Goal: Task Accomplishment & Management: Manage account settings

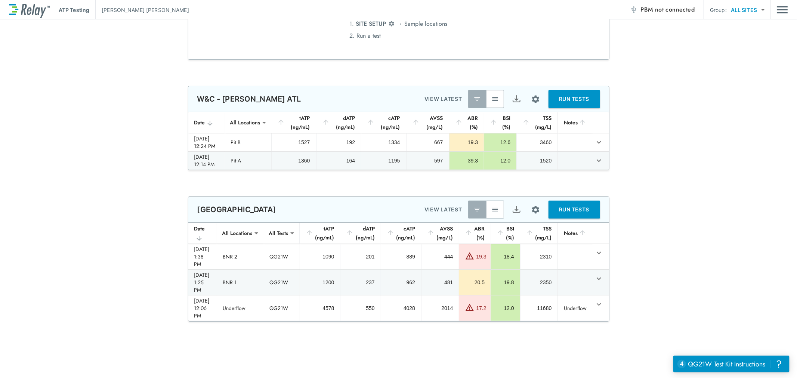
scroll to position [1832, 0]
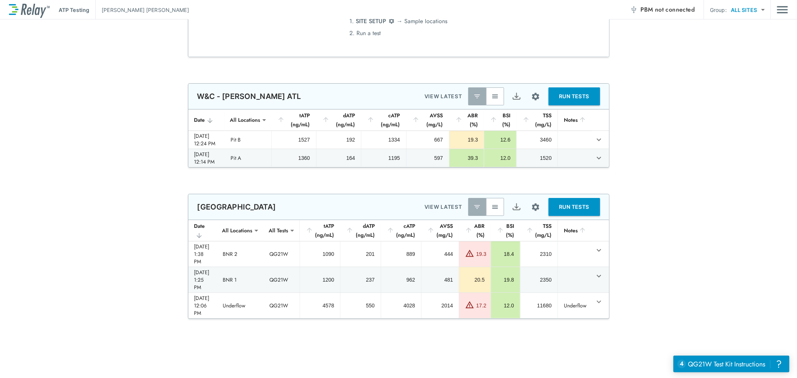
click at [492, 207] on img "button" at bounding box center [495, 206] width 7 height 7
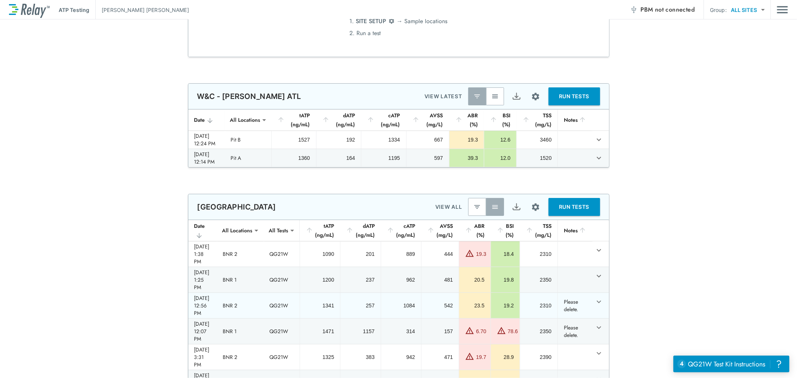
click at [573, 293] on td "Please delete." at bounding box center [575, 305] width 35 height 25
click at [205, 295] on div "[DATE] 12:56 PM" at bounding box center [202, 306] width 17 height 22
click at [204, 295] on div "[DATE] 12:56 PM" at bounding box center [202, 306] width 17 height 22
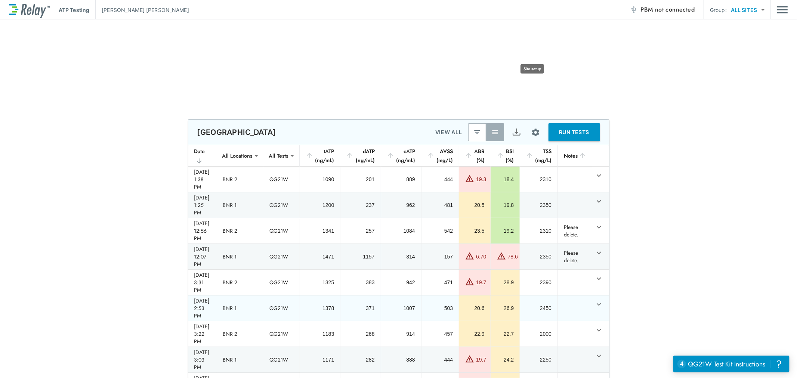
scroll to position [1957, 0]
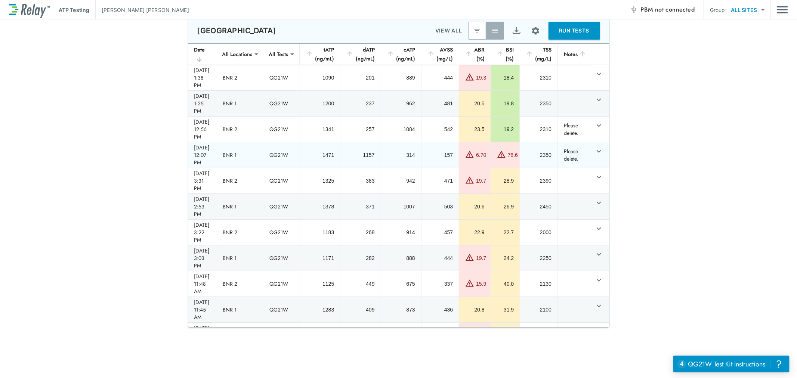
click at [483, 151] on div "6.70" at bounding box center [481, 154] width 10 height 7
click at [283, 142] on td "QG21W" at bounding box center [282, 154] width 36 height 25
click at [581, 142] on td "Please delete." at bounding box center [575, 154] width 35 height 25
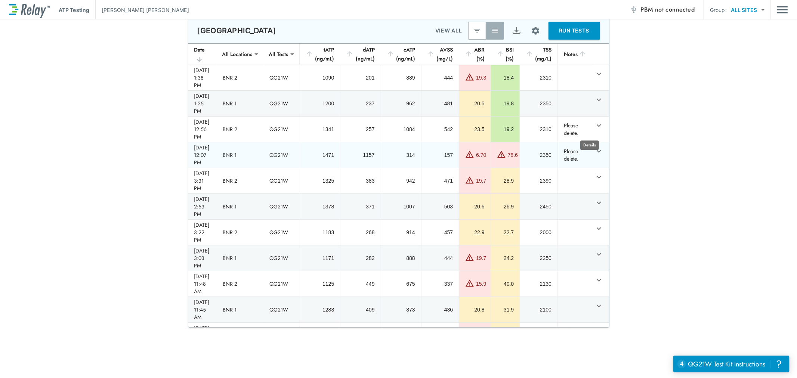
click at [595, 147] on icon "expand row" at bounding box center [599, 151] width 9 height 9
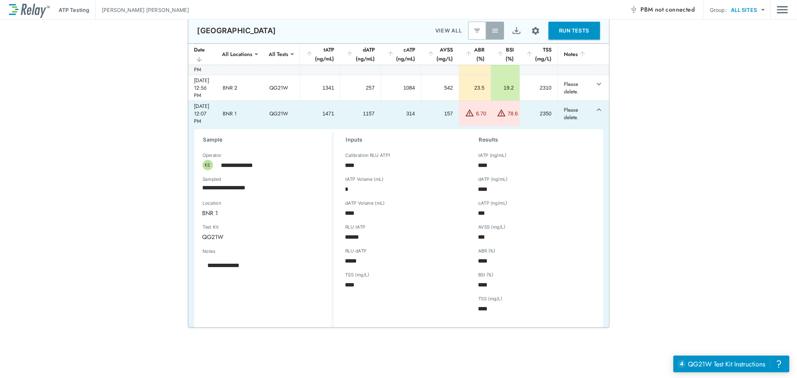
scroll to position [41, 13]
type textarea "*"
click at [595, 105] on icon "expand row" at bounding box center [599, 109] width 9 height 9
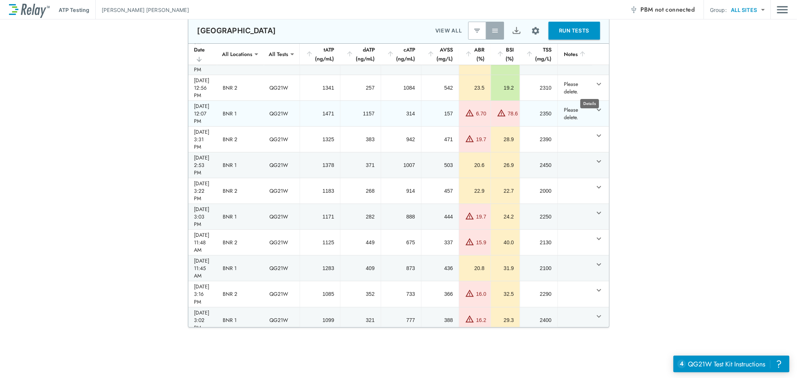
type textarea "*"
click at [597, 109] on icon "expand row" at bounding box center [599, 110] width 4 height 3
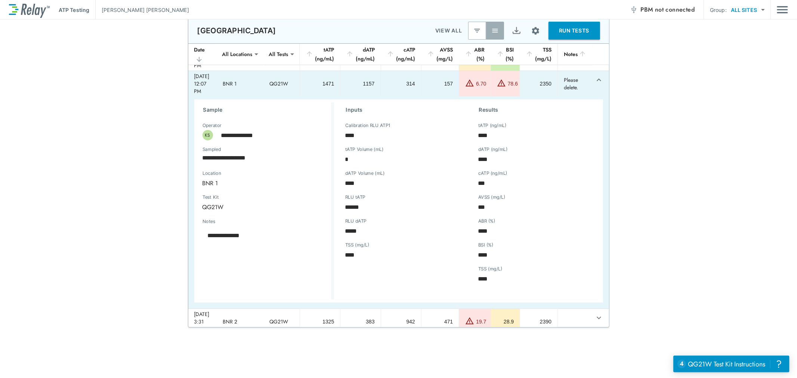
scroll to position [83, 13]
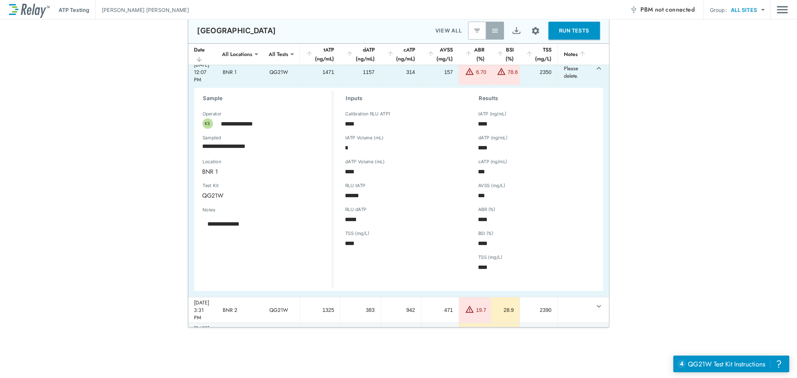
click at [334, 140] on div "Inputs Calibration RLU ATP1 **** Calibration RLU ATP1 tATP Volume (mL) * tATP V…" at bounding box center [400, 188] width 133 height 194
click at [484, 187] on div "AVSS (mg/L) *** AVSS (mg/L)" at bounding box center [533, 199] width 121 height 24
click at [532, 29] on img "Site setup" at bounding box center [535, 30] width 9 height 9
click at [525, 46] on p "Sample locations" at bounding box center [512, 47] width 41 height 8
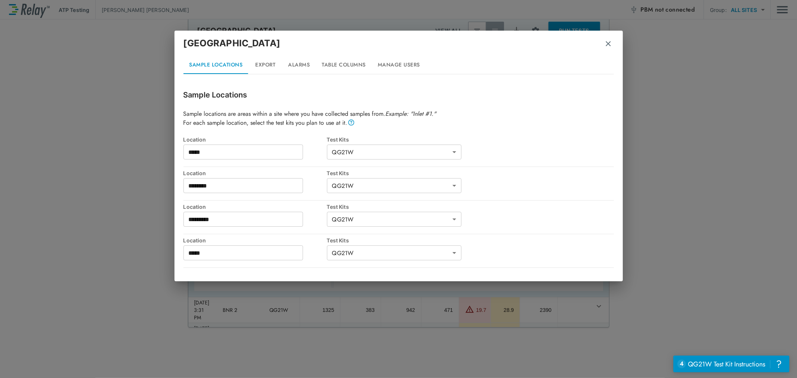
click at [611, 41] on img "button" at bounding box center [608, 43] width 7 height 7
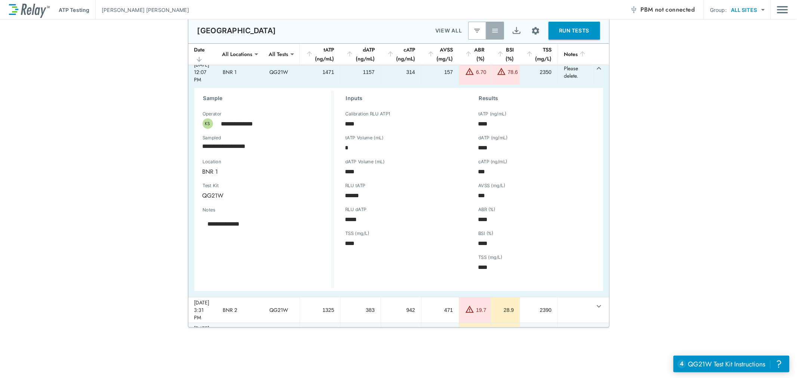
click at [659, 135] on div "**********" at bounding box center [398, 173] width 797 height 310
type textarea "*"
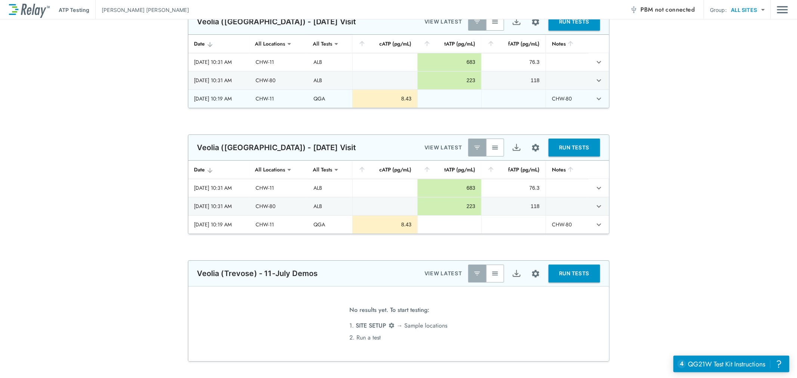
scroll to position [1251, 0]
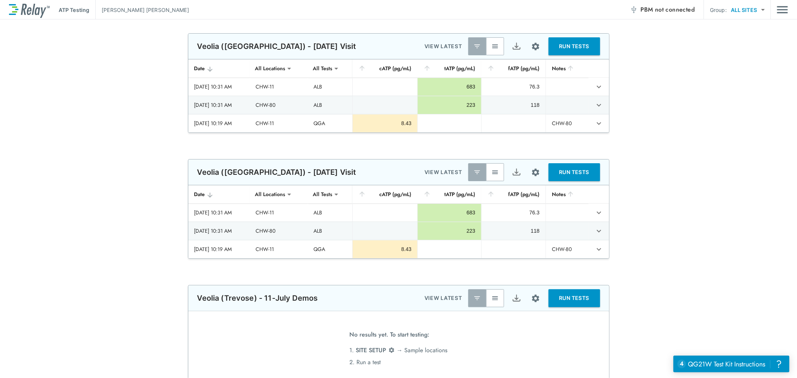
click at [495, 173] on img "button" at bounding box center [495, 172] width 7 height 7
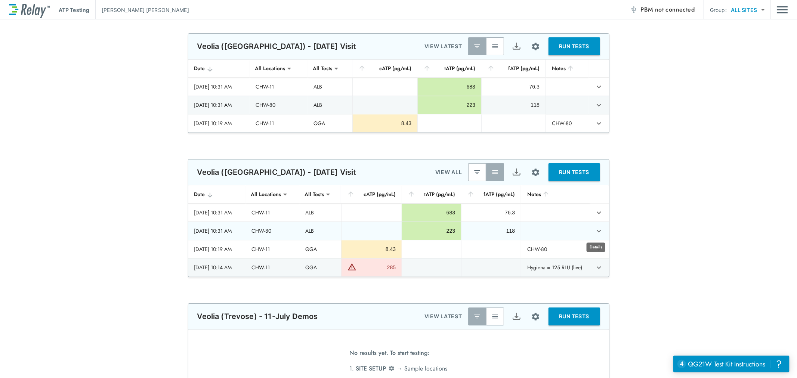
click at [595, 227] on icon "expand row" at bounding box center [599, 231] width 9 height 9
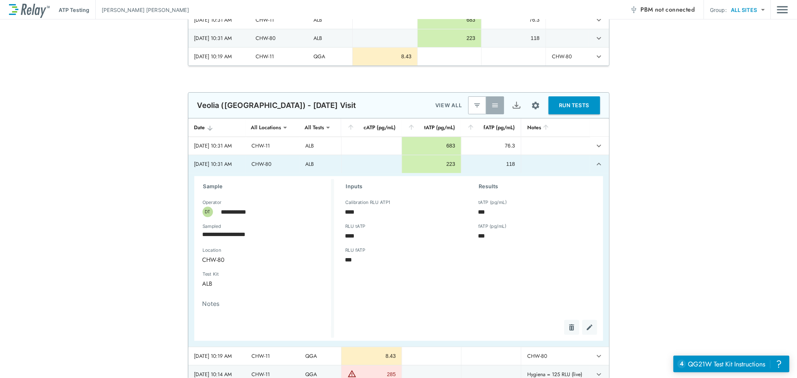
scroll to position [1375, 0]
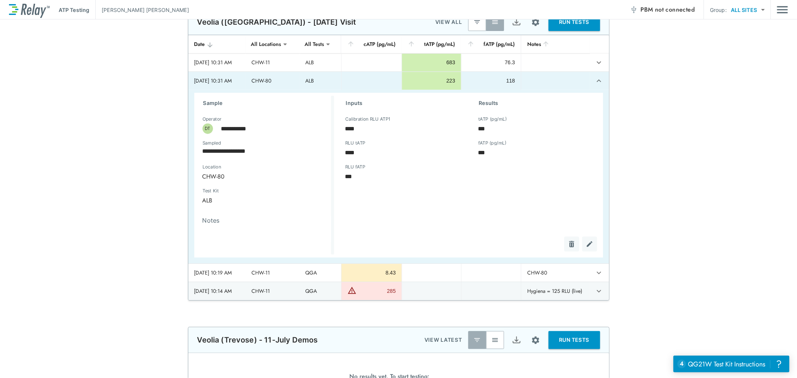
click at [672, 228] on div "**********" at bounding box center [398, 155] width 797 height 292
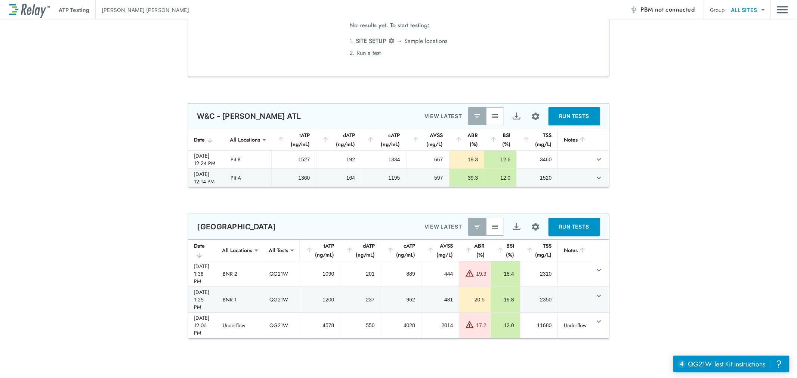
scroll to position [2024, 0]
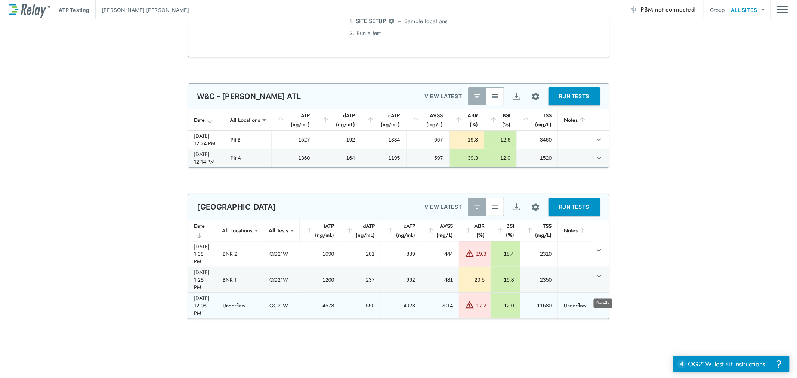
click at [601, 301] on icon "expand row" at bounding box center [599, 302] width 4 height 3
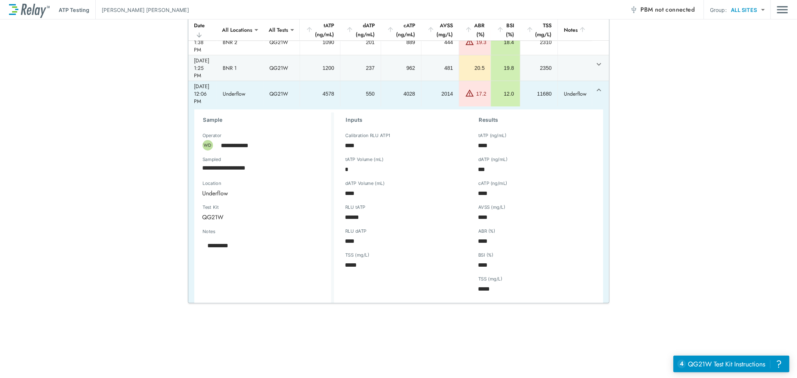
scroll to position [11, 13]
type textarea "*"
click at [714, 110] on div "**********" at bounding box center [398, 148] width 797 height 310
